Goal: Task Accomplishment & Management: Complete application form

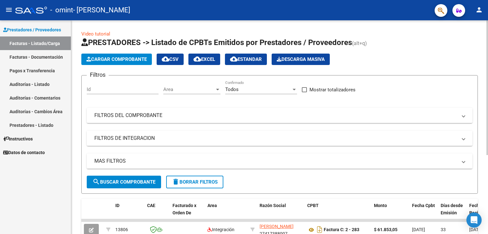
click at [476, 16] on div "menu - omint - [PERSON_NAME] person Prestadores / Proveedores Facturas - Listad…" at bounding box center [244, 117] width 488 height 234
click at [136, 61] on span "Cargar Comprobante" at bounding box center [116, 60] width 60 height 6
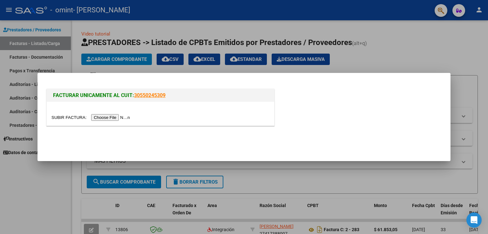
click at [112, 117] on input "file" at bounding box center [91, 117] width 80 height 7
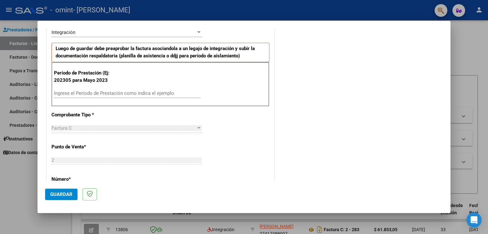
scroll to position [153, 0]
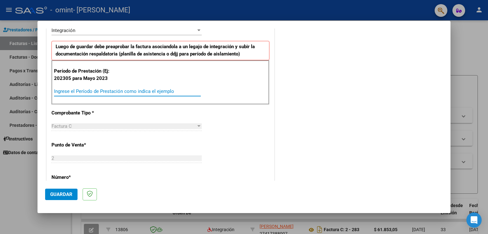
click at [118, 89] on input "Ingrese el Período de Prestación como indica el ejemplo" at bounding box center [127, 92] width 147 height 6
type input "202507"
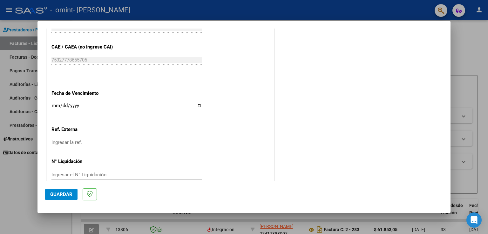
scroll to position [394, 0]
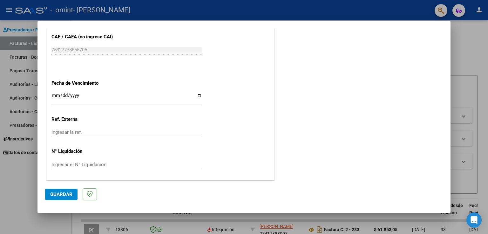
click at [196, 98] on input "Ingresar la fecha" at bounding box center [126, 98] width 150 height 10
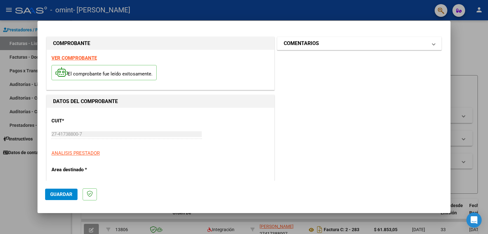
click at [408, 45] on mat-panel-title "COMENTARIOS" at bounding box center [356, 44] width 144 height 8
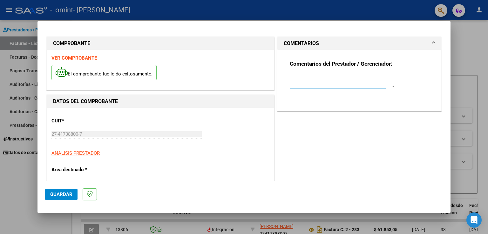
click at [371, 78] on textarea at bounding box center [342, 80] width 105 height 13
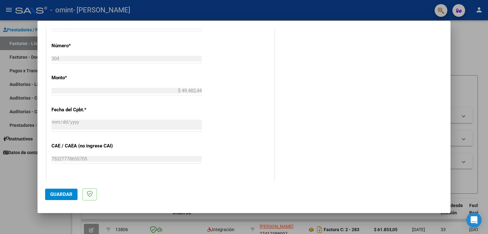
scroll to position [394, 0]
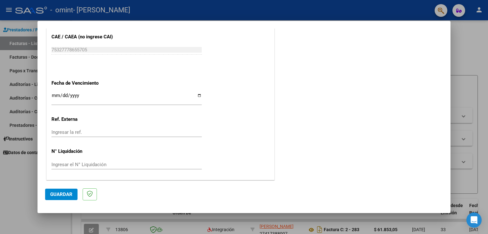
click at [60, 193] on span "Guardar" at bounding box center [61, 195] width 22 height 6
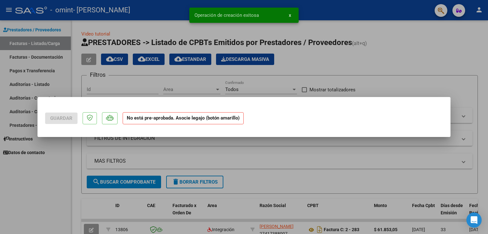
scroll to position [0, 0]
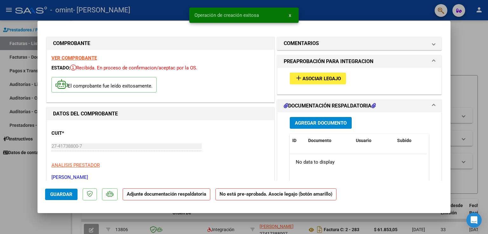
click at [320, 78] on span "Asociar Legajo" at bounding box center [321, 79] width 38 height 6
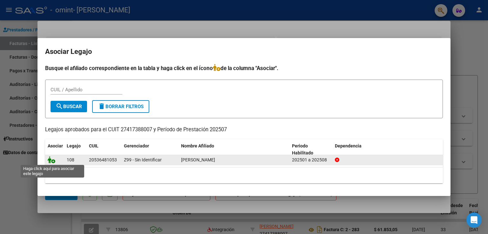
click at [51, 159] on icon at bounding box center [52, 160] width 8 height 7
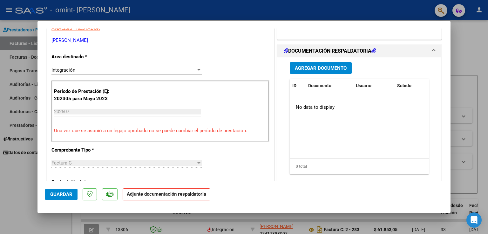
scroll to position [146, 0]
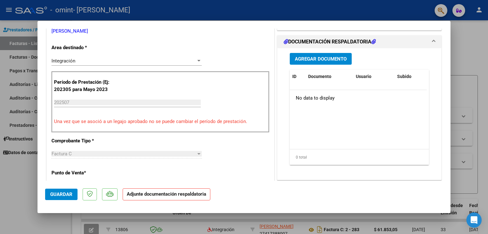
click at [305, 62] on span "Agregar Documento" at bounding box center [321, 59] width 52 height 6
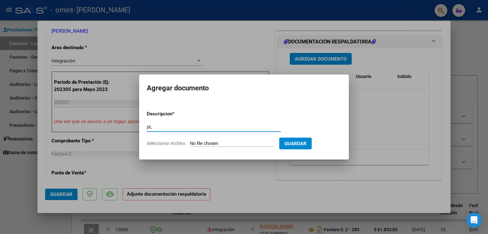
type input "p"
type input "Planilla"
click at [236, 143] on input "Seleccionar Archivo" at bounding box center [232, 144] width 84 height 6
type input "C:\fakepath\planilla [PERSON_NAME].pdf"
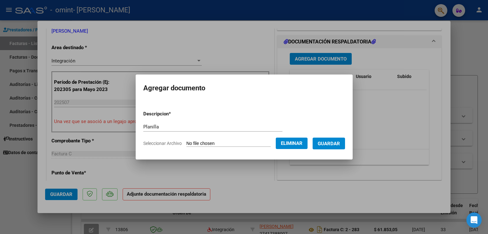
click at [331, 146] on span "Guardar" at bounding box center [329, 144] width 22 height 6
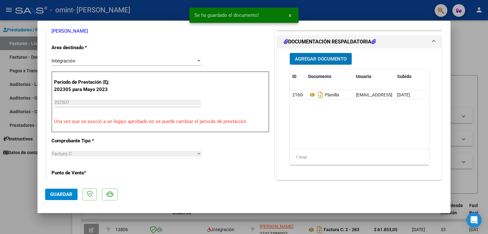
click at [66, 193] on span "Guardar" at bounding box center [61, 195] width 22 height 6
click at [13, 192] on div at bounding box center [244, 117] width 488 height 234
type input "$ 0,00"
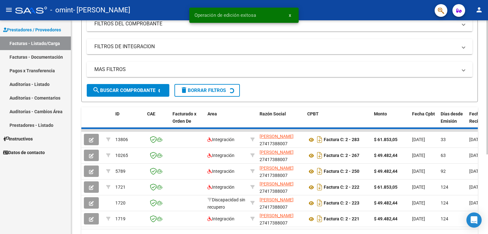
scroll to position [104, 0]
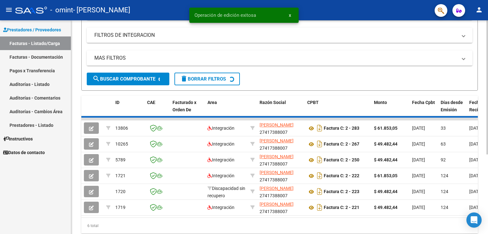
click at [485, 139] on div "Video tutorial PRESTADORES -> Listado de CPBTs Emitidos por Prestadores / Prove…" at bounding box center [280, 85] width 418 height 337
